Goal: Task Accomplishment & Management: Complete application form

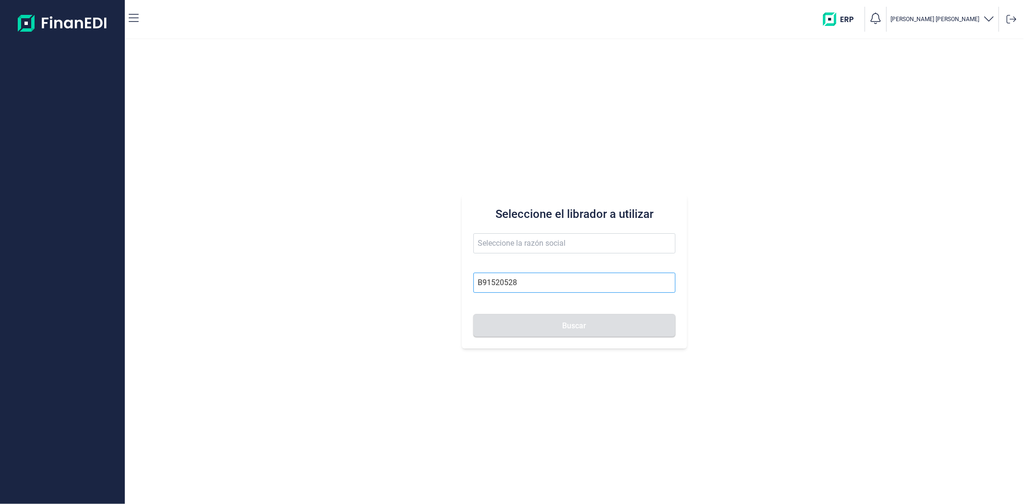
type input "B91520528"
click at [473, 314] on button "Buscar" at bounding box center [574, 325] width 202 height 23
click at [562, 324] on span "Buscar" at bounding box center [574, 325] width 24 height 7
type input "R DE T BACKSLIDE SL"
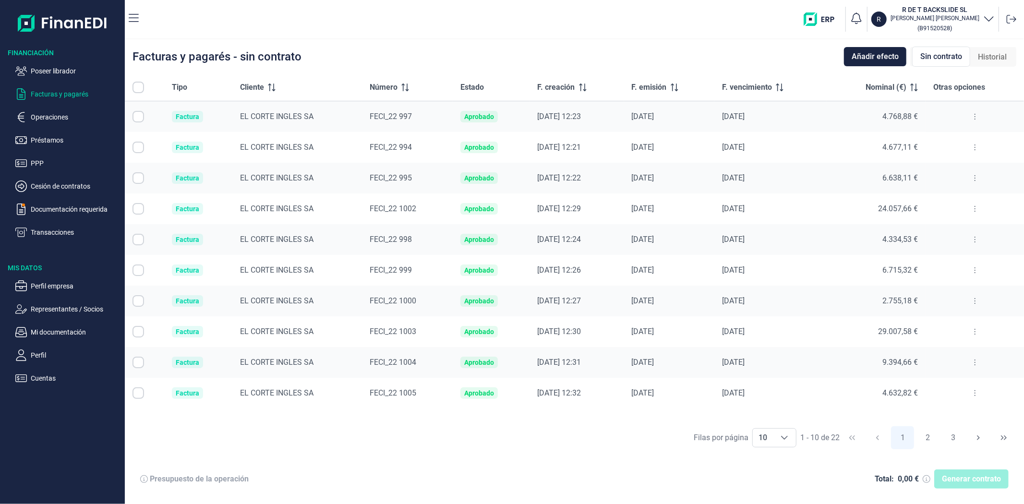
checkbox input "true"
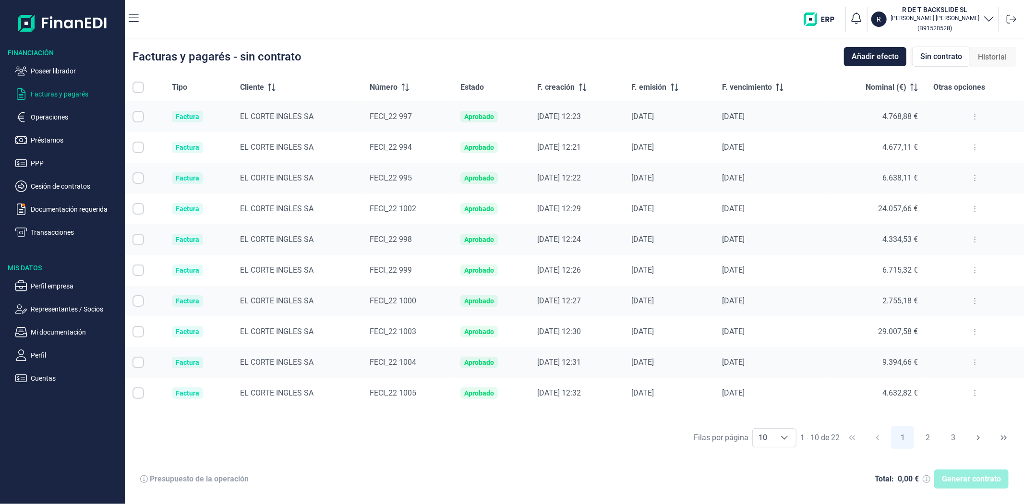
checkbox input "true"
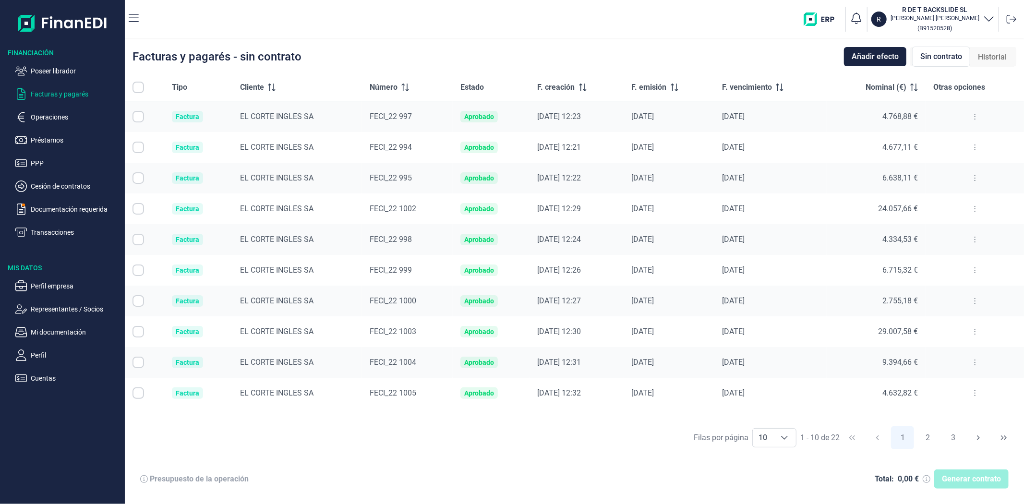
checkbox input "true"
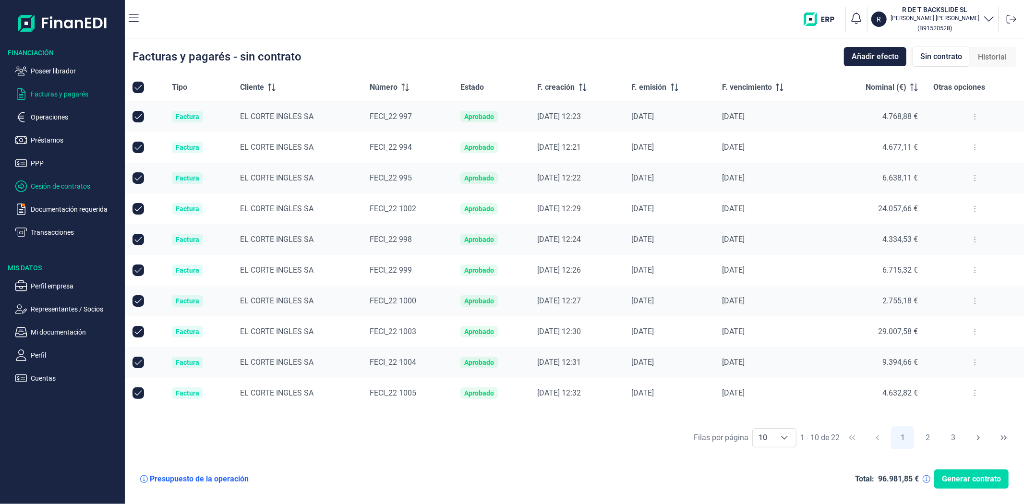
click at [56, 185] on p "Cesión de contratos" at bounding box center [76, 186] width 90 height 12
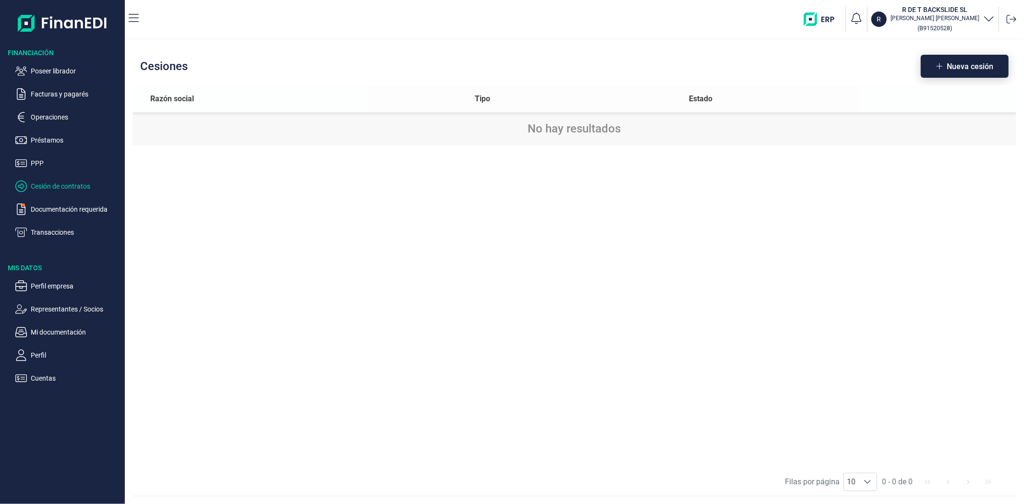
click at [965, 68] on span "Nueva cesión" at bounding box center [969, 66] width 47 height 7
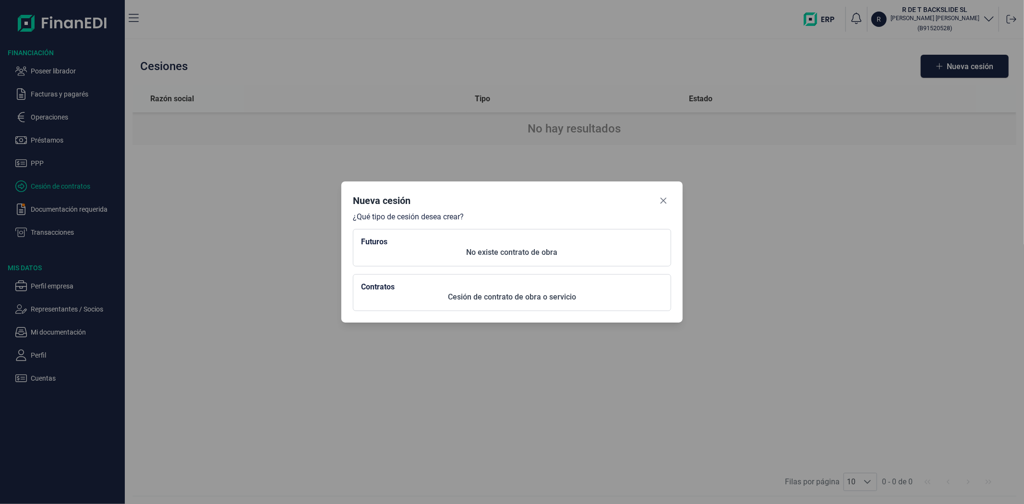
click at [408, 251] on p "No existe contrato de obra" at bounding box center [512, 253] width 302 height 12
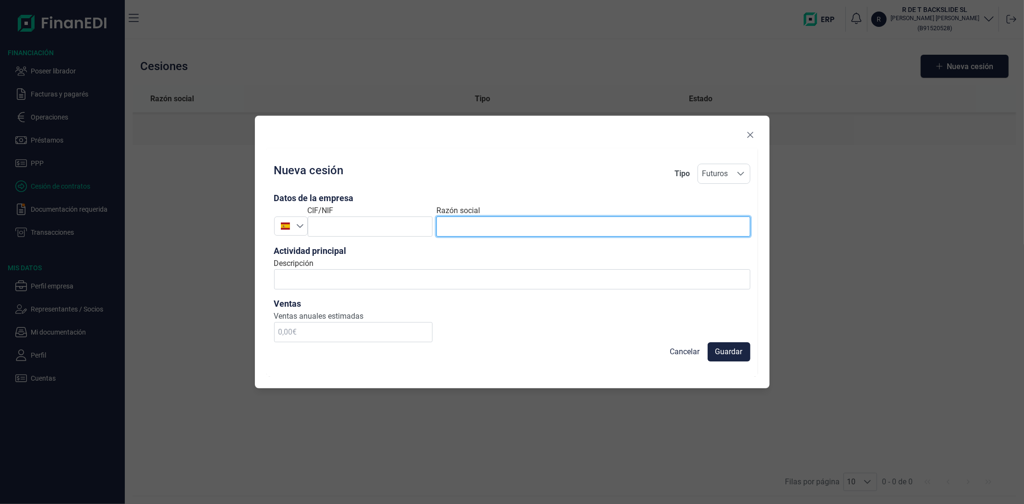
click at [454, 226] on input "text" at bounding box center [592, 226] width 313 height 20
paste input "EL CORTE INGLES SA - 00281"
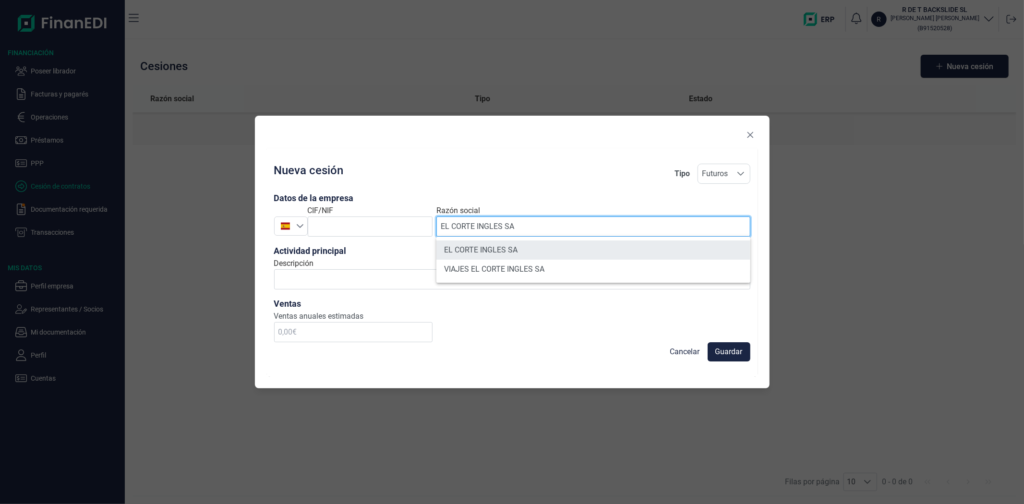
type input "EL CORTE INGLES SA"
click at [482, 248] on li "EL CORTE INGLES SA" at bounding box center [592, 249] width 313 height 19
type input "A28017895"
type input "EL CORTE INGLES SA"
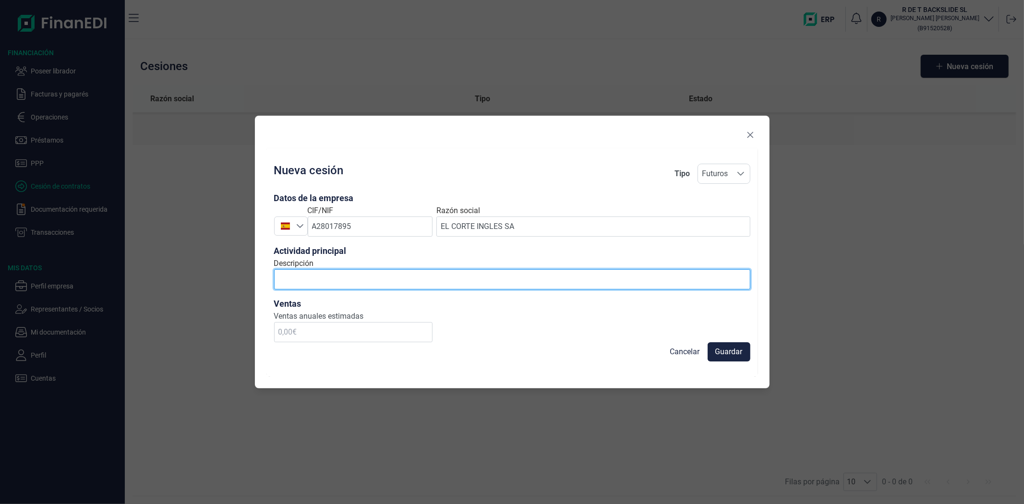
click at [331, 280] on input "Descripción" at bounding box center [512, 279] width 476 height 20
type input "VENTA DE ROPA"
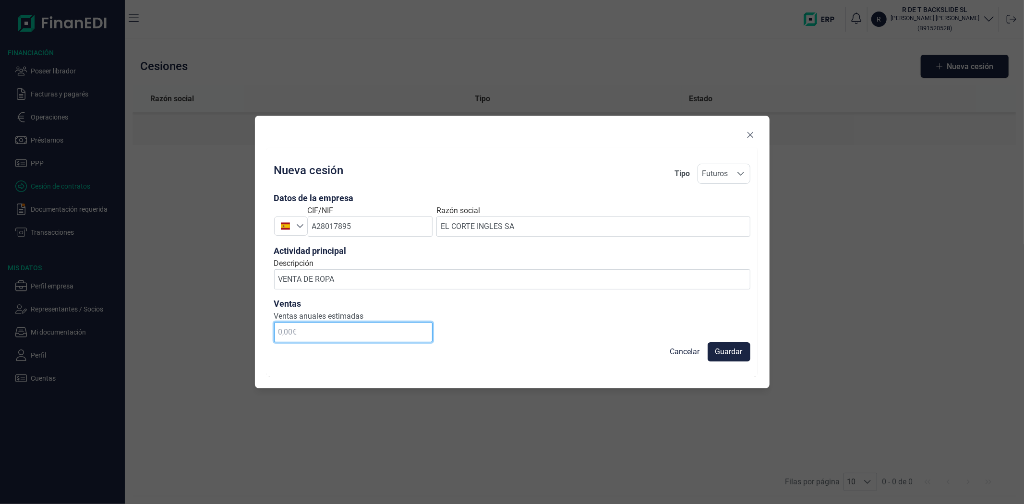
click at [327, 325] on input "text" at bounding box center [353, 332] width 159 height 20
type input "300.000,00 €"
click at [730, 352] on span "Guardar" at bounding box center [728, 352] width 27 height 12
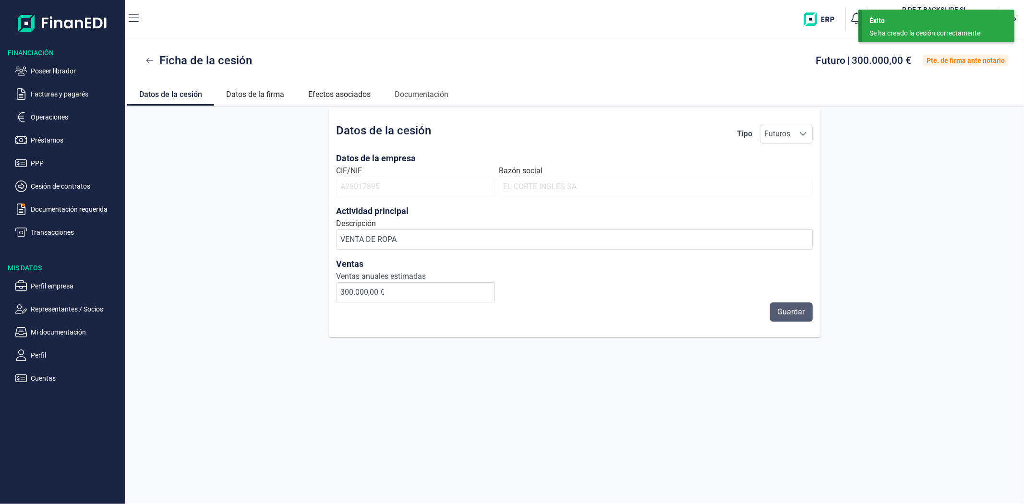
click at [794, 314] on span "Guardar" at bounding box center [791, 312] width 27 height 12
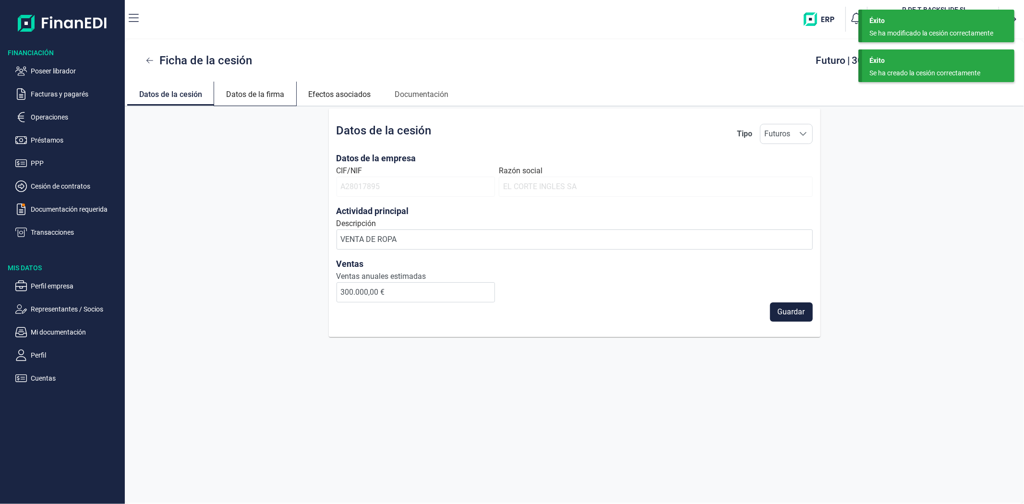
click at [238, 85] on link "Datos de la firma" at bounding box center [255, 93] width 82 height 23
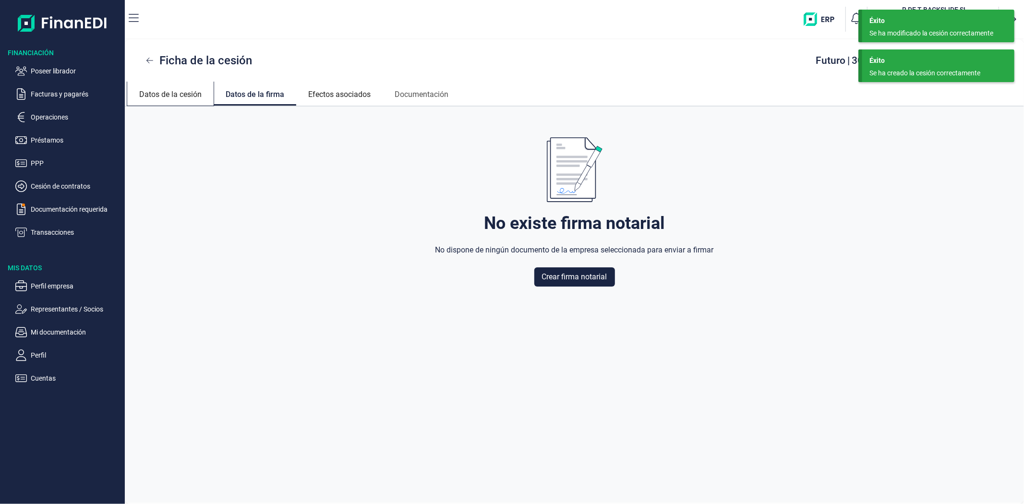
click at [170, 98] on link "Datos de la cesión" at bounding box center [170, 93] width 86 height 23
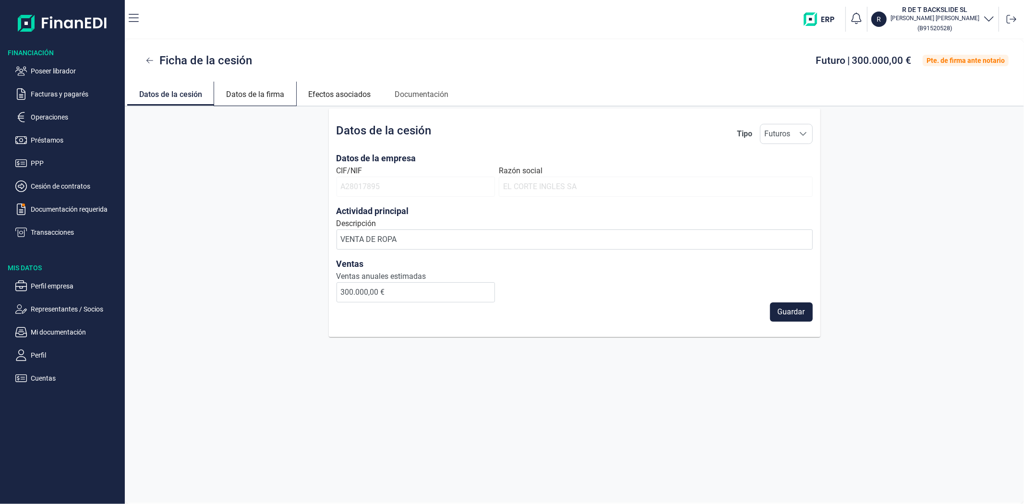
click at [256, 96] on link "Datos de la firma" at bounding box center [255, 93] width 82 height 23
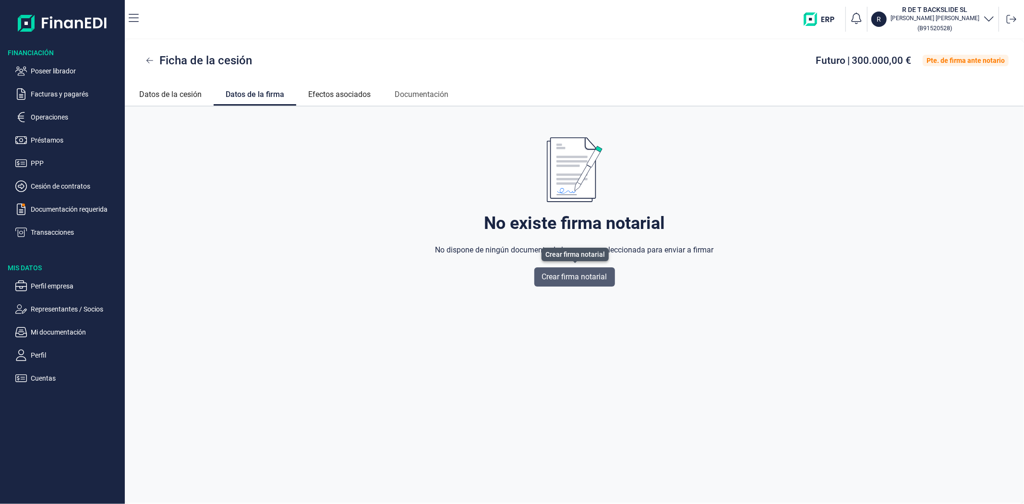
click at [567, 275] on span "Crear firma notarial" at bounding box center [574, 277] width 65 height 12
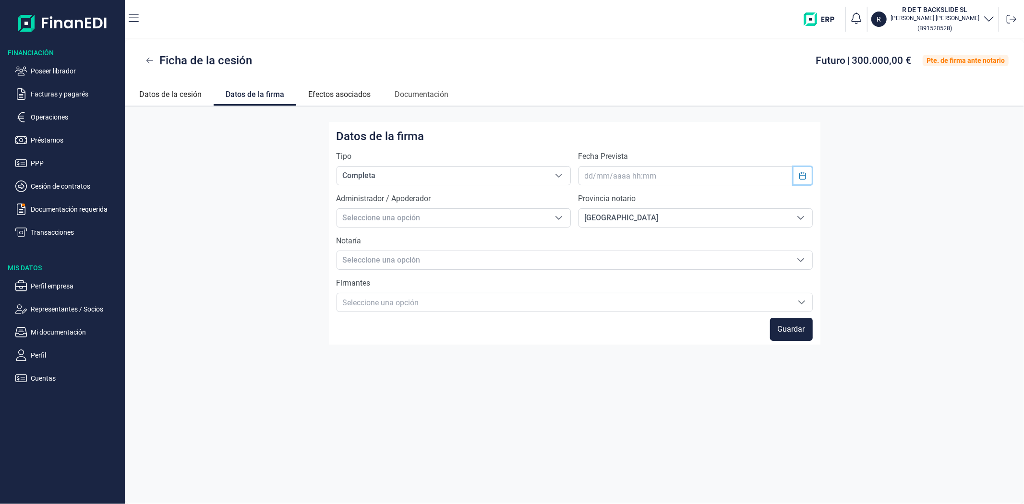
click at [805, 170] on button "Choose Date" at bounding box center [802, 175] width 18 height 17
click at [593, 198] on icon "Previous Month" at bounding box center [590, 200] width 8 height 8
click at [594, 306] on span "15" at bounding box center [591, 305] width 19 height 19
type input "[DATE] 13:23"
click at [594, 306] on span "15" at bounding box center [591, 305] width 19 height 19
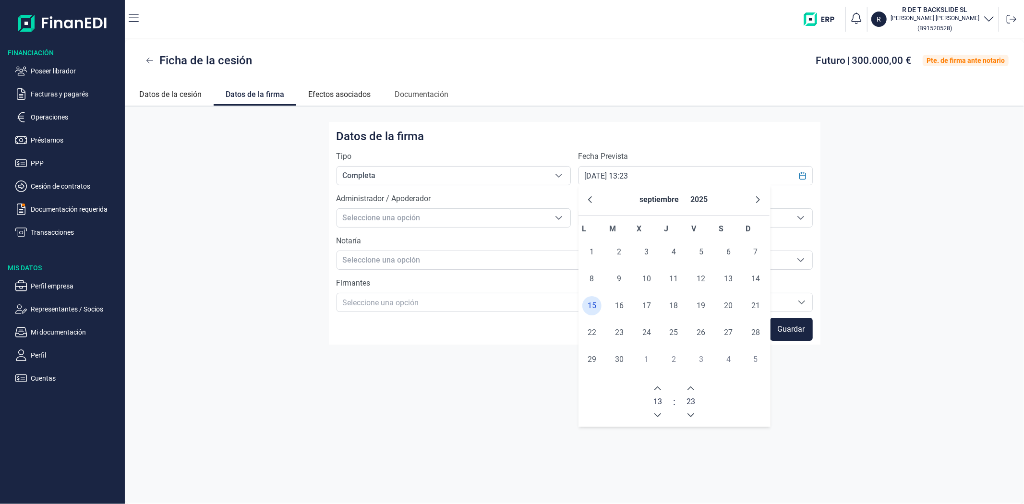
click at [701, 116] on div "Datos de la firma Tipo Completa Completa Completa Fecha Prevista [DATE] 13:23 A…" at bounding box center [574, 305] width 899 height 396
click at [557, 219] on icon "Seleccione una opción" at bounding box center [559, 218] width 8 height 8
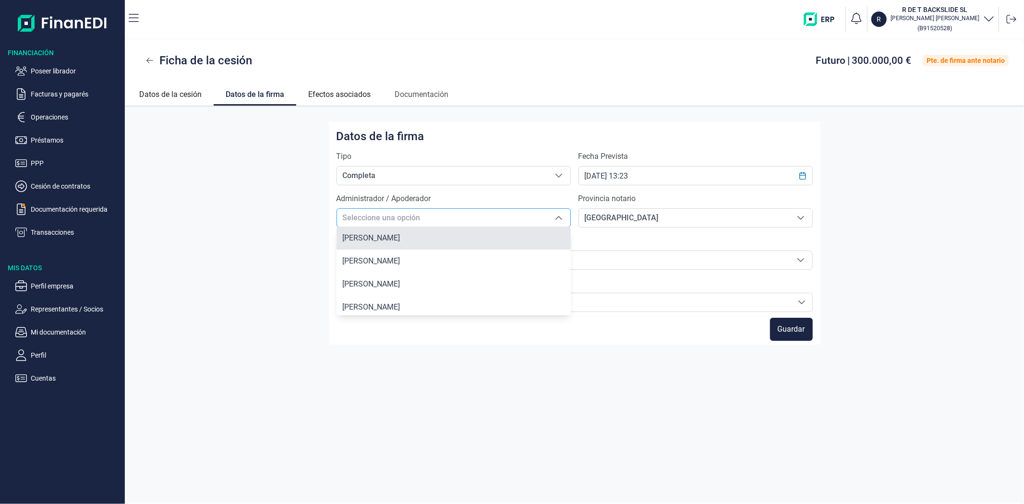
click at [400, 238] on span "[PERSON_NAME]" at bounding box center [371, 237] width 58 height 9
type input "[PERSON_NAME]"
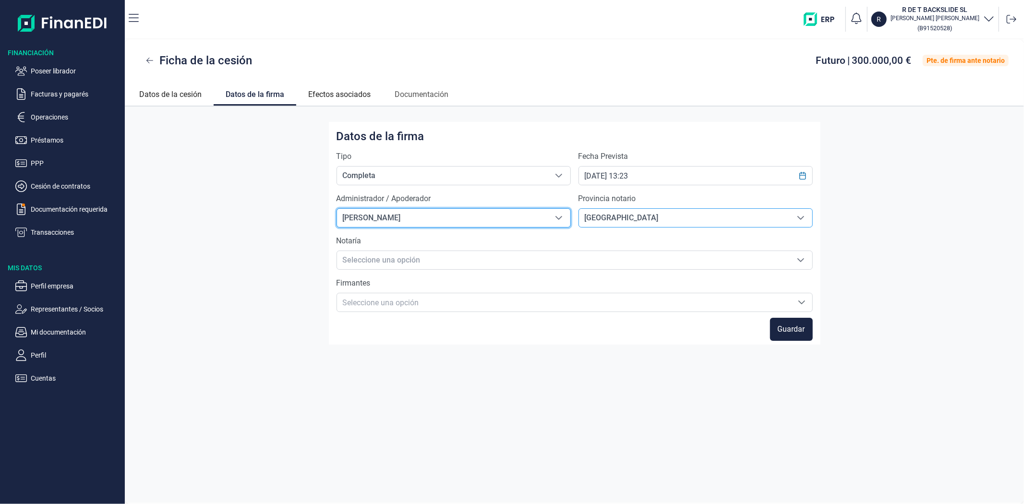
click at [802, 218] on icon "Seleccione una provincia" at bounding box center [801, 218] width 8 height 8
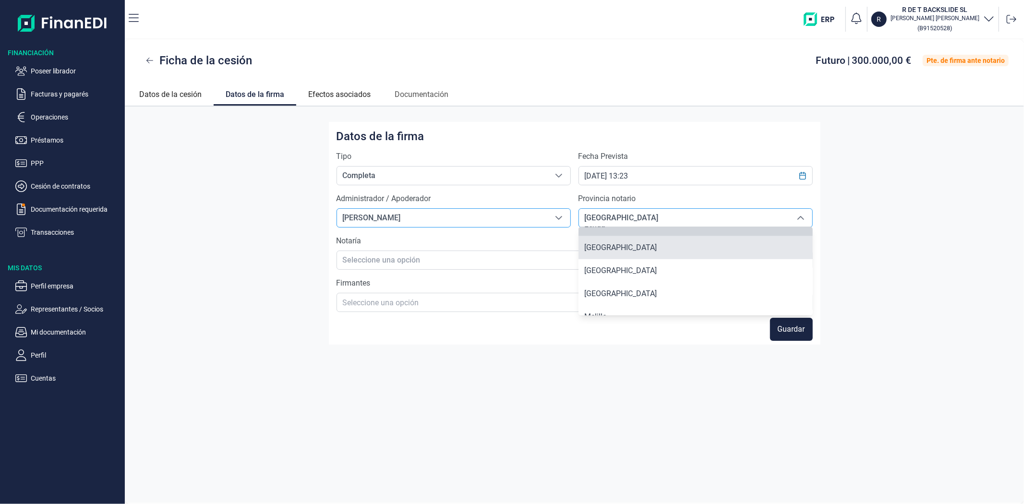
scroll to position [668, 0]
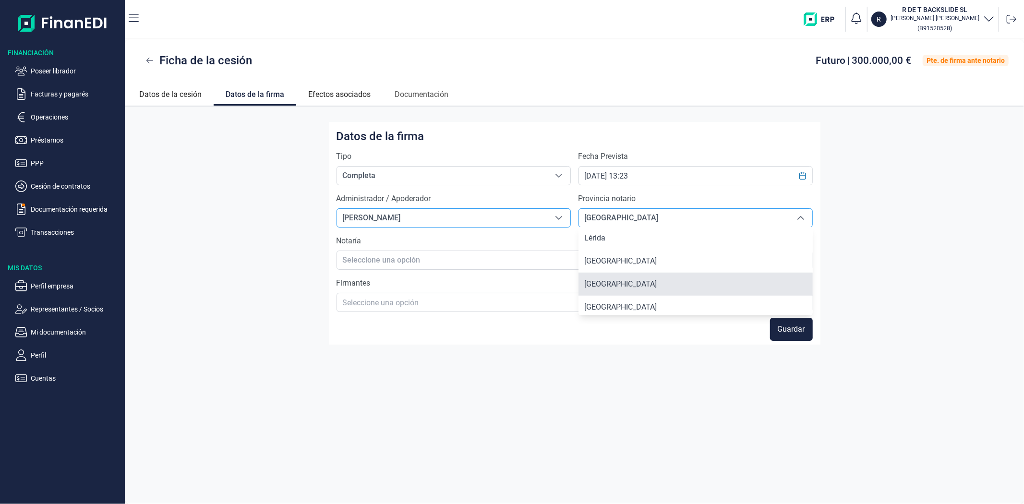
click at [607, 285] on span "[GEOGRAPHIC_DATA]" at bounding box center [620, 283] width 72 height 9
type input "[GEOGRAPHIC_DATA]"
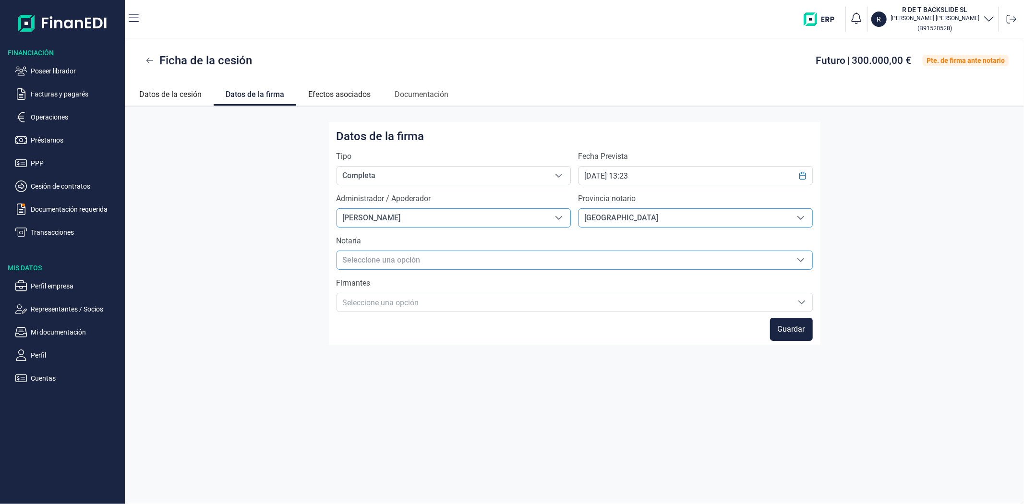
click at [800, 260] on icon "Seleccione una opción" at bounding box center [800, 260] width 7 height 4
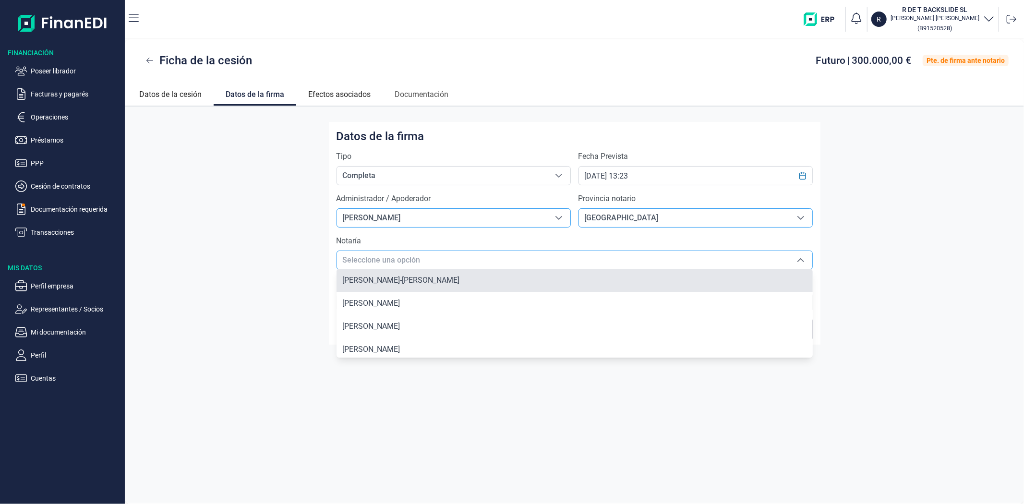
click at [382, 280] on span "[PERSON_NAME]-[PERSON_NAME]" at bounding box center [400, 279] width 117 height 9
type input "[PERSON_NAME]-[PERSON_NAME]"
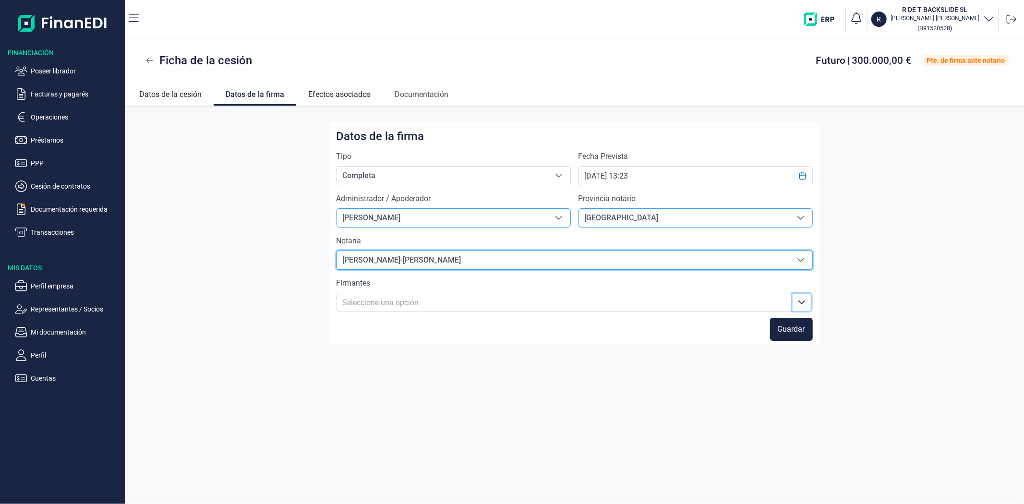
click at [807, 302] on button "Seleccione una opción" at bounding box center [801, 302] width 18 height 17
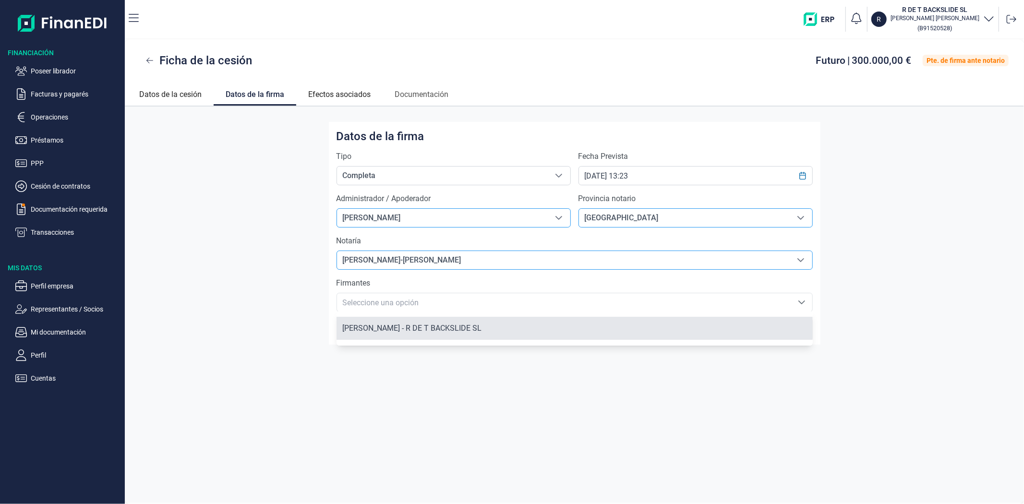
click at [395, 333] on li "[PERSON_NAME] - R DE T BACKSLIDE SL" at bounding box center [574, 328] width 476 height 23
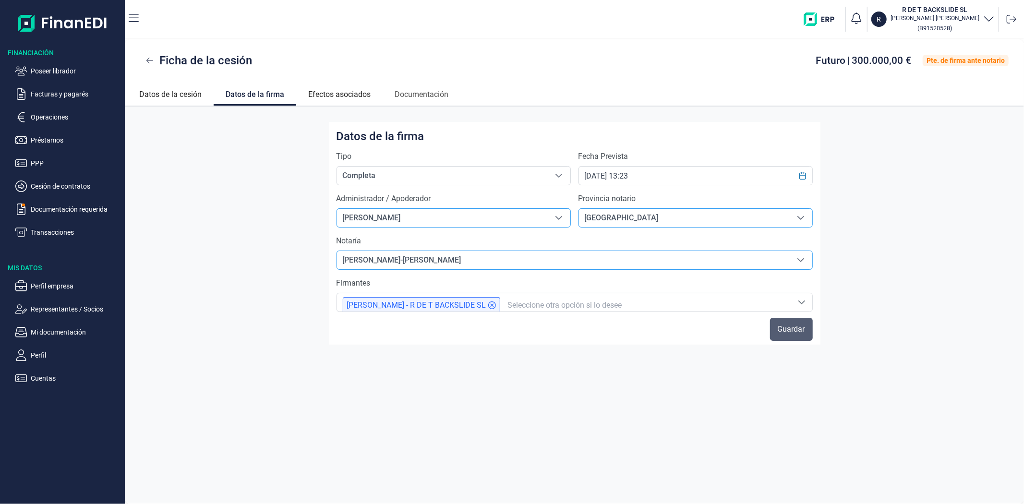
click at [803, 328] on span "Guardar" at bounding box center [791, 329] width 27 height 12
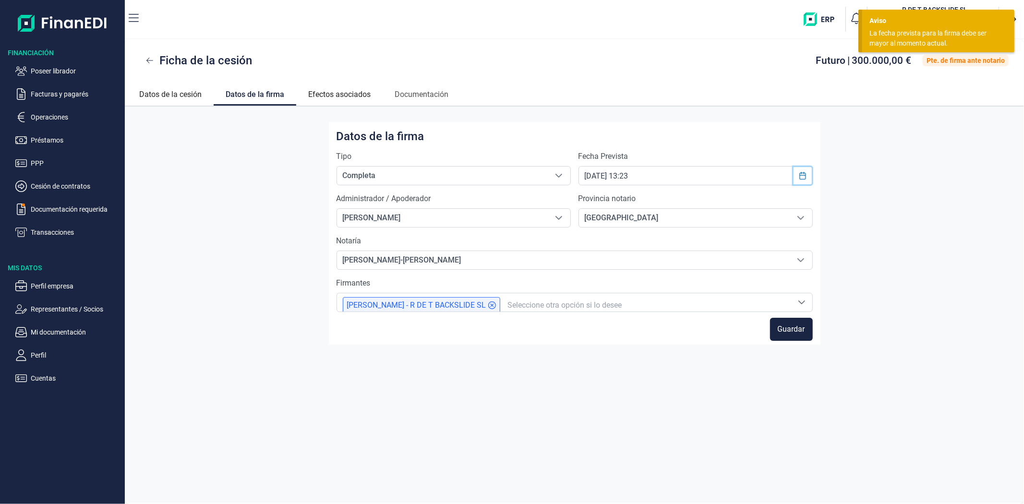
click at [805, 174] on icon "Choose Date" at bounding box center [802, 176] width 6 height 8
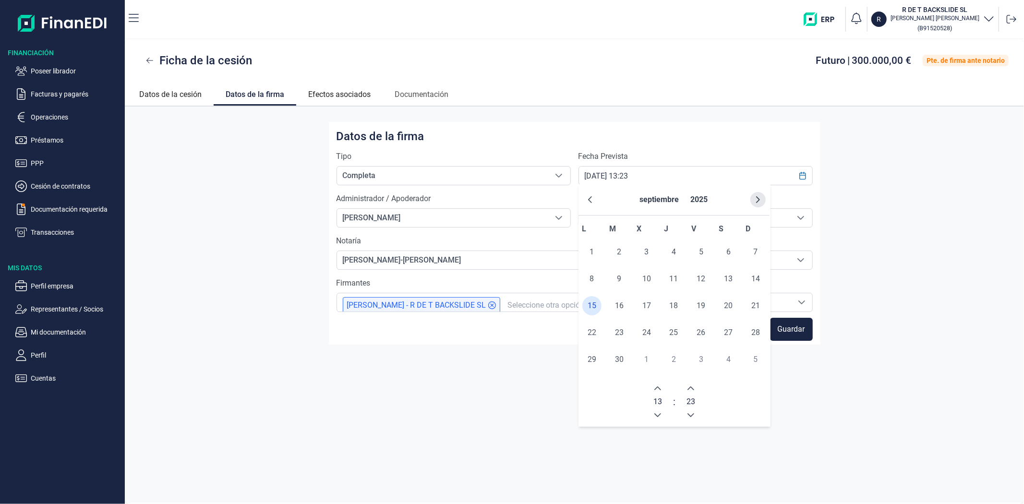
click at [761, 199] on icon "Next Month" at bounding box center [758, 200] width 8 height 8
click at [645, 308] on span "15" at bounding box center [646, 305] width 19 height 19
type input "[DATE] 13:23"
click at [645, 308] on span "15" at bounding box center [646, 305] width 19 height 19
click at [920, 241] on div "Datos de la firma Tipo Completa Completa Completa Fecha Prevista [DATE] 13:23 A…" at bounding box center [574, 233] width 899 height 223
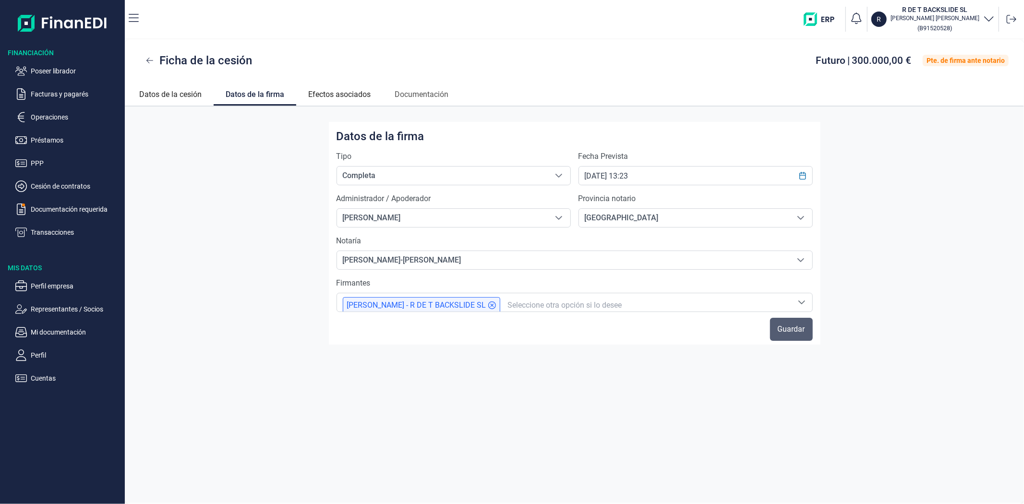
click at [788, 330] on span "Guardar" at bounding box center [791, 329] width 27 height 12
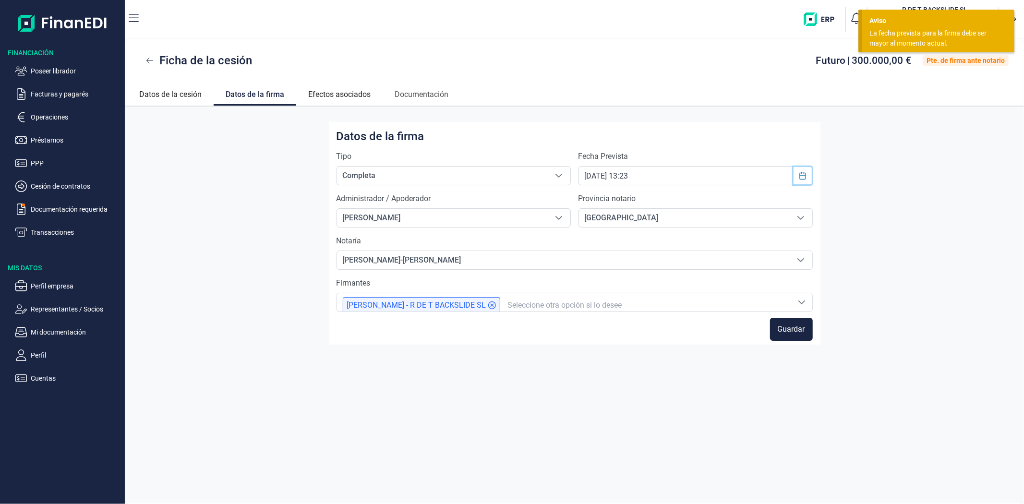
click at [802, 174] on icon "Choose Date" at bounding box center [802, 176] width 6 height 8
click at [661, 413] on button "Previous Hour" at bounding box center [657, 414] width 15 height 15
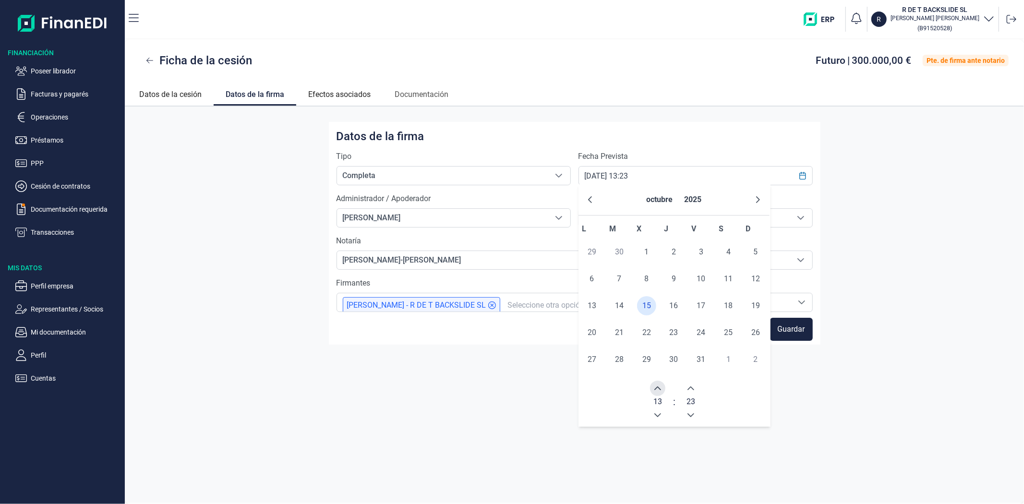
click at [657, 389] on icon "Next Hour" at bounding box center [658, 388] width 8 height 8
type input "[DATE] 14:23"
click at [658, 389] on icon "Next Hour" at bounding box center [658, 388] width 8 height 8
click at [818, 410] on div "Datos de la firma Tipo Completa Completa Completa Fecha Prevista [DATE] 14:23 A…" at bounding box center [574, 305] width 899 height 396
click at [789, 329] on span "Guardar" at bounding box center [791, 329] width 27 height 12
